Goal: Information Seeking & Learning: Learn about a topic

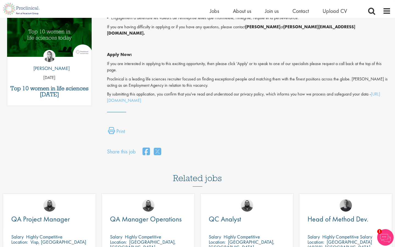
scroll to position [377, 0]
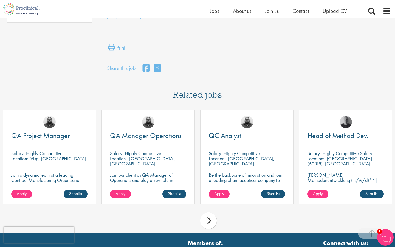
click at [266, 135] on div "QC Analyst" at bounding box center [247, 139] width 76 height 14
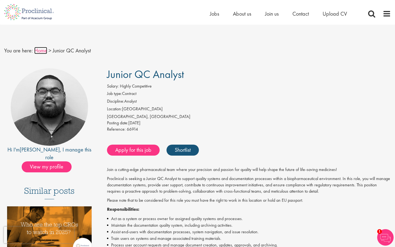
click at [41, 53] on link "Home" at bounding box center [40, 50] width 13 height 7
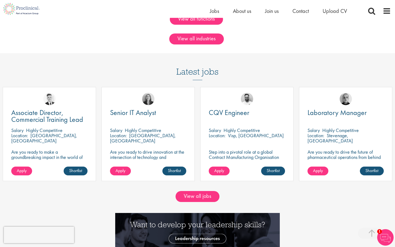
scroll to position [469, 0]
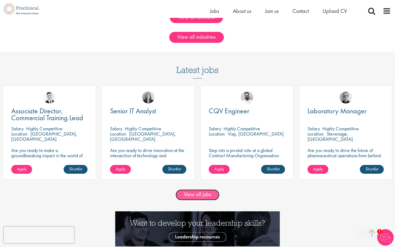
click at [198, 195] on link "View all jobs" at bounding box center [198, 194] width 44 height 11
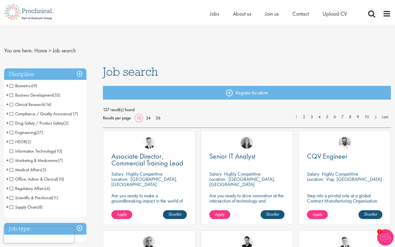
click at [26, 85] on span "Biometrics" at bounding box center [21, 86] width 22 height 6
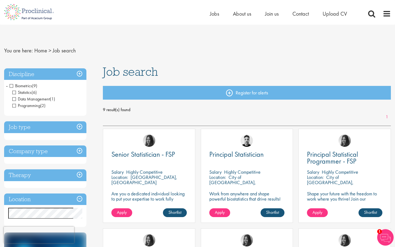
click at [10, 85] on span "Biometrics" at bounding box center [21, 86] width 22 height 6
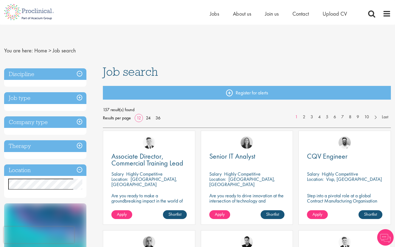
click at [82, 72] on h3 "Discipline" at bounding box center [45, 74] width 82 height 12
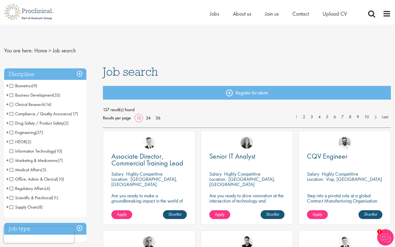
click at [13, 104] on span "Clinical Research" at bounding box center [27, 105] width 35 height 6
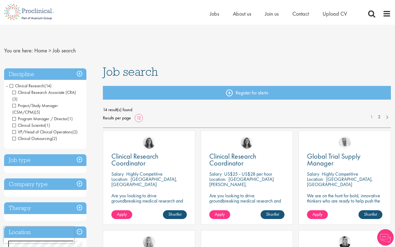
click at [16, 116] on span "Program Manager / Director" at bounding box center [39, 119] width 55 height 6
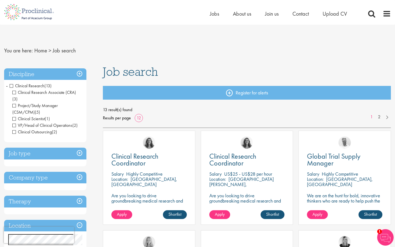
click at [15, 103] on span "Project/Study Manager (CSM/CPM)" at bounding box center [35, 109] width 46 height 12
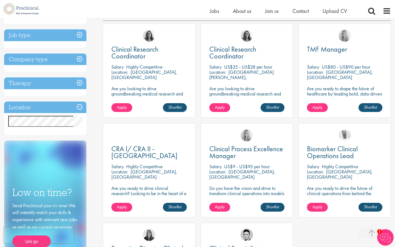
scroll to position [99, 0]
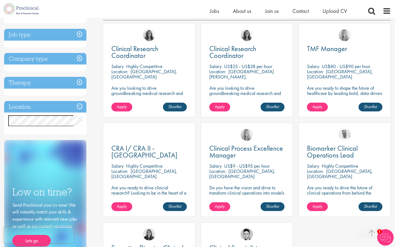
click at [80, 101] on h3 "Location" at bounding box center [45, 107] width 82 height 12
click at [79, 101] on h3 "Location" at bounding box center [45, 107] width 82 height 12
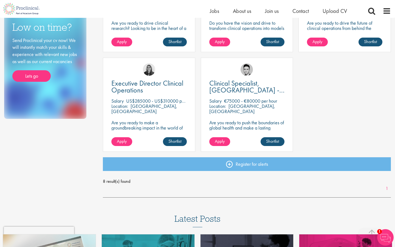
scroll to position [0, 0]
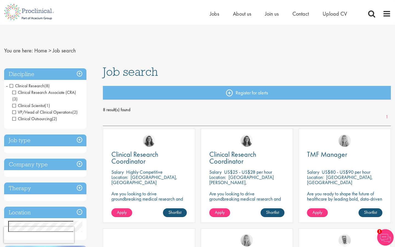
click at [19, 72] on h3 "Discipline" at bounding box center [45, 74] width 82 height 12
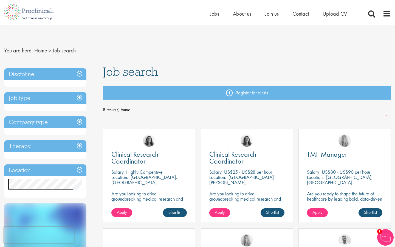
click at [81, 71] on h3 "Discipline" at bounding box center [45, 74] width 82 height 12
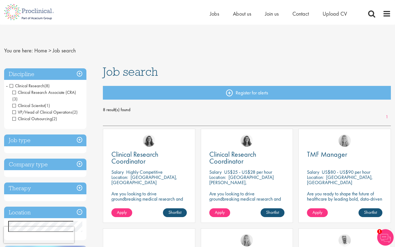
click at [7, 85] on span "-" at bounding box center [7, 85] width 2 height 8
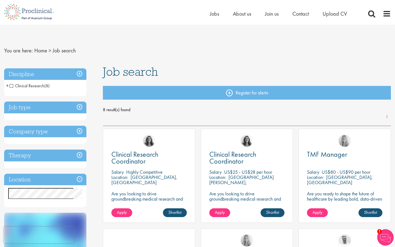
click at [73, 72] on h3 "Discipline" at bounding box center [45, 74] width 82 height 12
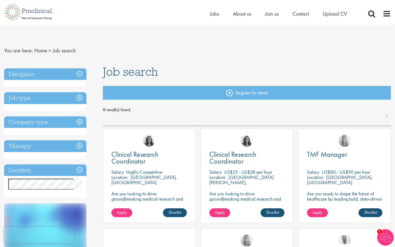
click at [73, 72] on h3 "Discipline" at bounding box center [45, 74] width 82 height 12
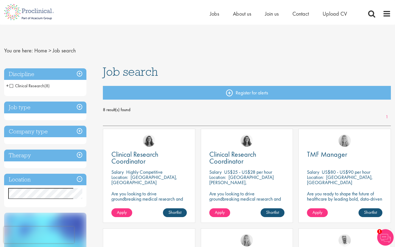
click at [8, 85] on span "+" at bounding box center [7, 85] width 3 height 8
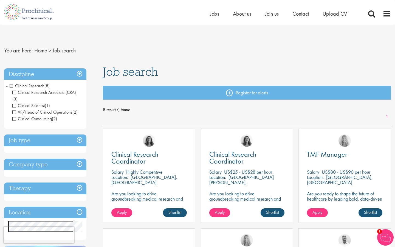
click at [12, 85] on span "Clinical Research" at bounding box center [27, 86] width 35 height 6
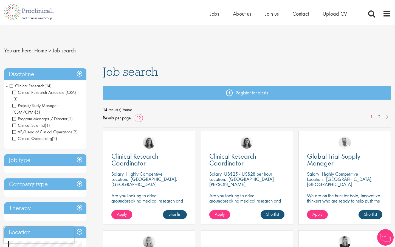
click at [83, 71] on h3 "Discipline" at bounding box center [45, 74] width 82 height 12
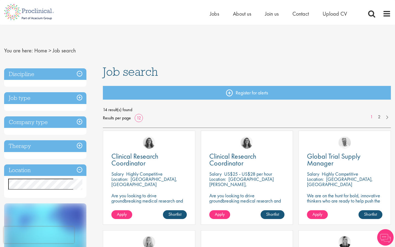
click at [78, 94] on h3 "Job type" at bounding box center [45, 98] width 82 height 12
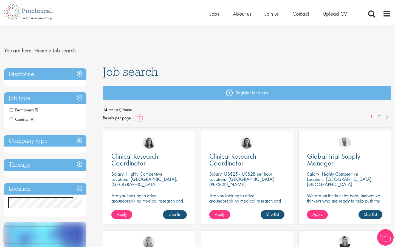
click at [79, 95] on h3 "Job type" at bounding box center [45, 98] width 82 height 12
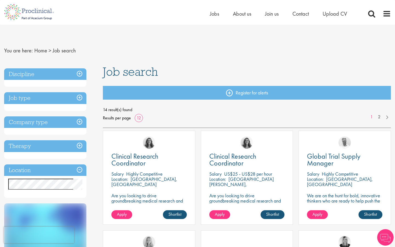
click at [77, 82] on div "Discipline Clinical Research (14) - + Clinical Research Associate (CRA) (3) Pro…" at bounding box center [45, 77] width 82 height 19
click at [77, 75] on h3 "Discipline" at bounding box center [45, 74] width 82 height 12
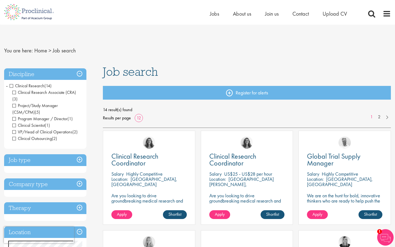
click at [12, 85] on span "Clinical Research" at bounding box center [27, 86] width 35 height 6
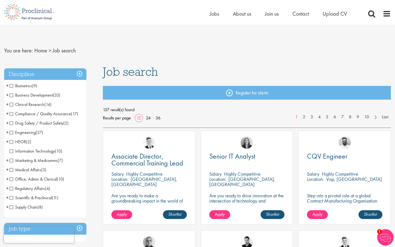
click at [12, 113] on span "Compliance / Quality Assurance" at bounding box center [40, 114] width 61 height 6
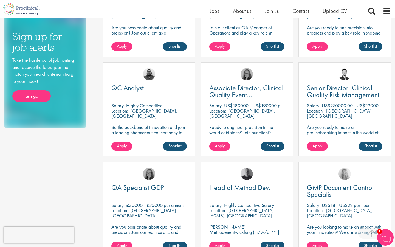
scroll to position [241, 0]
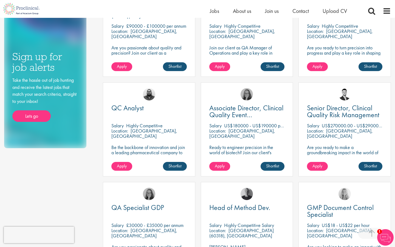
drag, startPoint x: 132, startPoint y: 130, endPoint x: 189, endPoint y: 130, distance: 57.1
click at [189, 130] on div "QC Analyst Salary Highly Competitive Location: Neuchâtel, Switzerland Be the ba…" at bounding box center [149, 129] width 92 height 94
copy p "Neuchâtel, Switzerland"
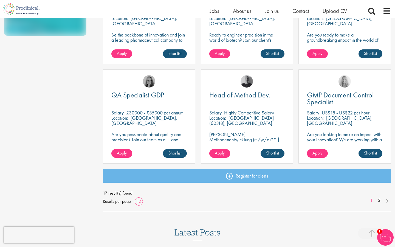
scroll to position [369, 0]
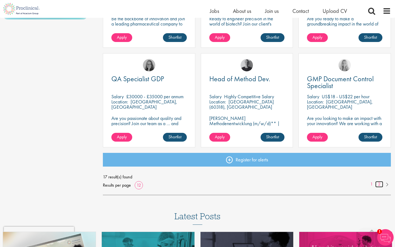
click at [378, 184] on link "2" at bounding box center [379, 184] width 8 height 6
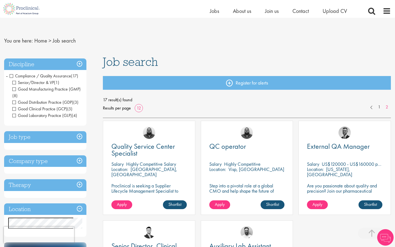
scroll to position [201, 0]
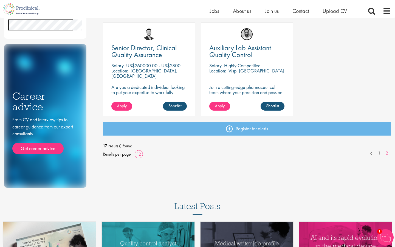
click at [247, 39] on img at bounding box center [247, 34] width 12 height 12
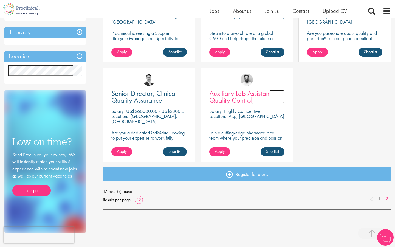
click at [223, 97] on span "Auxiliary Lab Assistant Quality Control" at bounding box center [240, 97] width 62 height 16
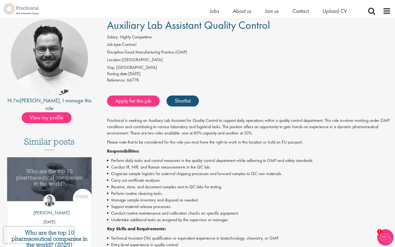
scroll to position [117, 0]
